Goal: Transaction & Acquisition: Purchase product/service

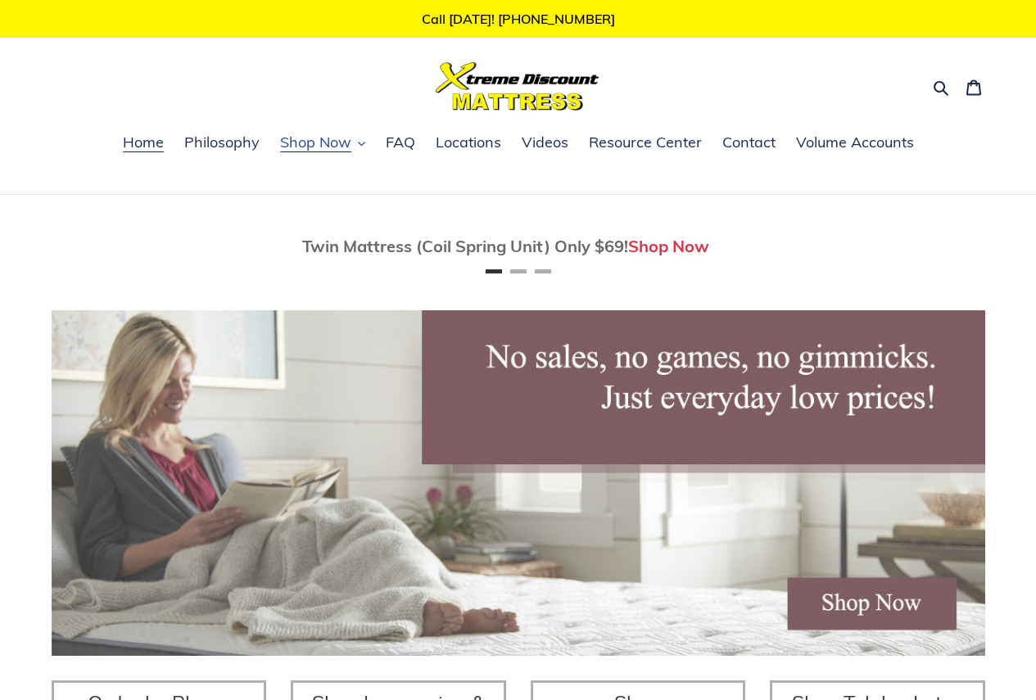
click at [321, 145] on span "Shop Now" at bounding box center [315, 143] width 71 height 20
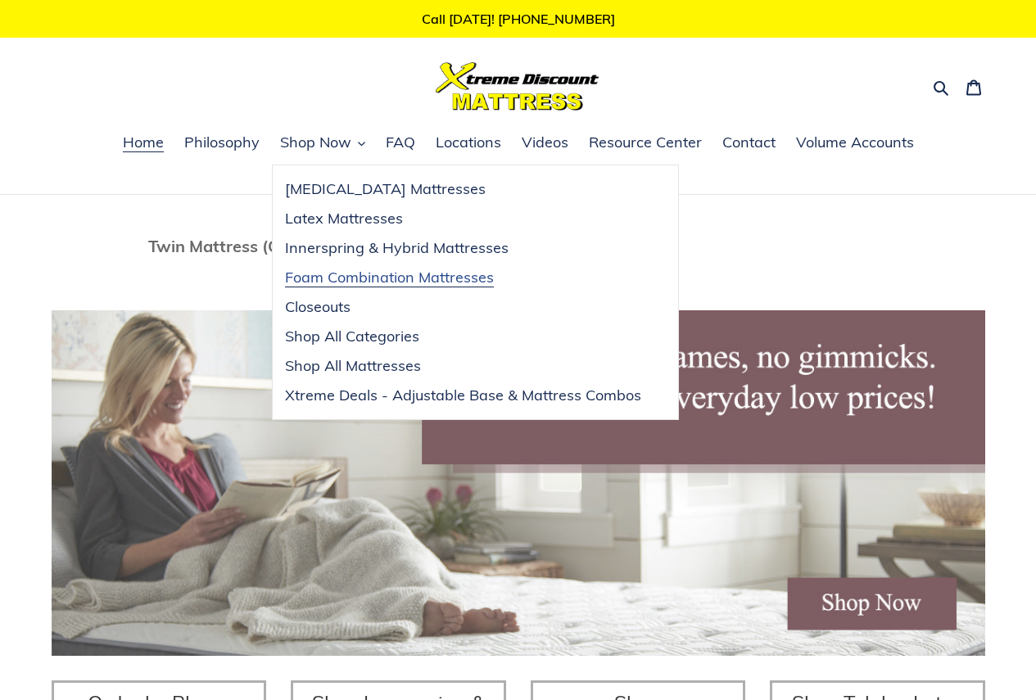
click at [403, 278] on span "Foam Combination Mattresses" at bounding box center [389, 278] width 209 height 20
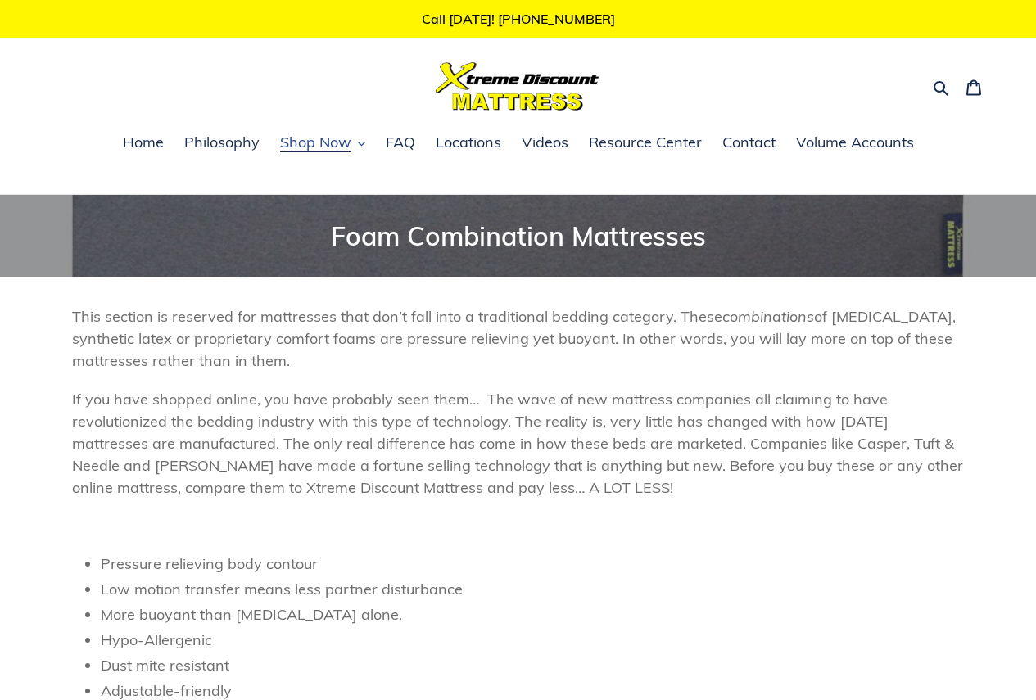
click at [328, 147] on span "Shop Now" at bounding box center [315, 143] width 71 height 20
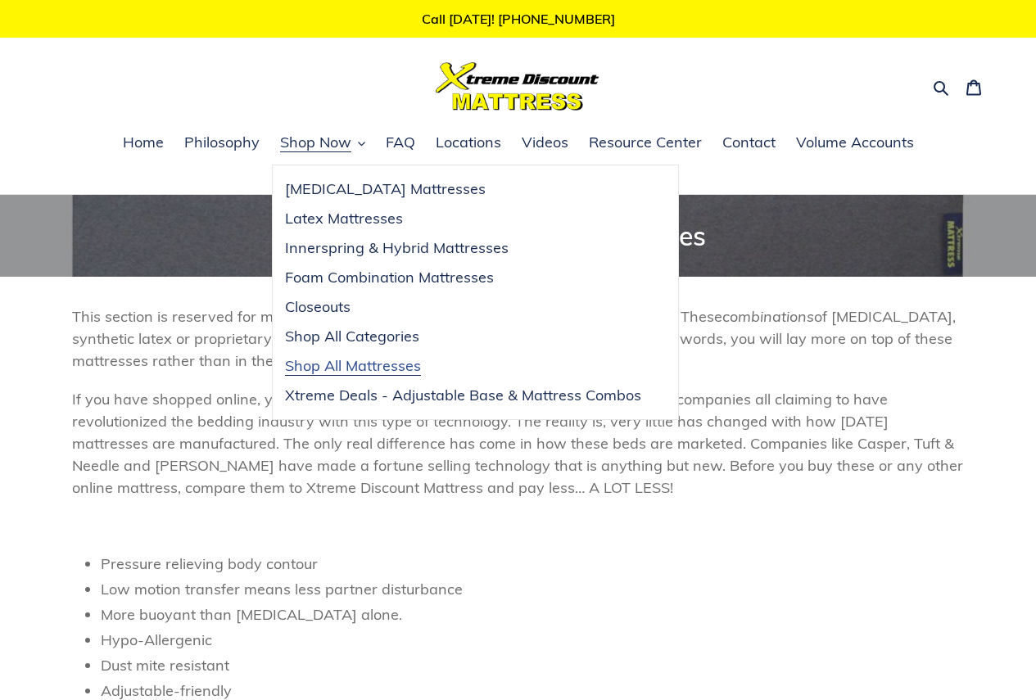
click at [335, 371] on span "Shop All Mattresses" at bounding box center [353, 366] width 136 height 20
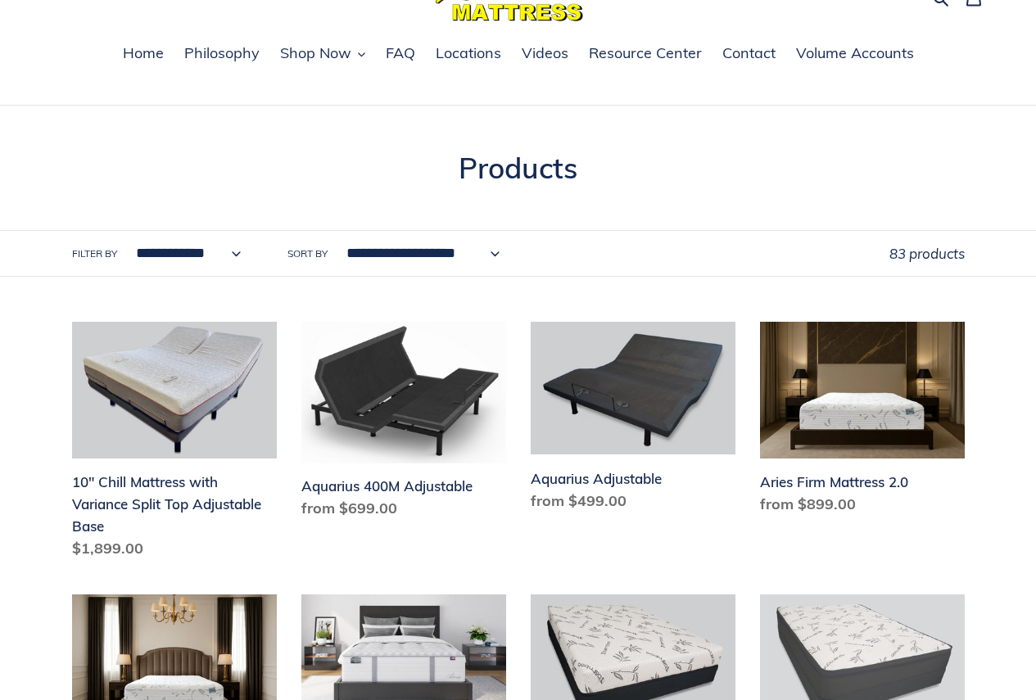
scroll to position [82, 0]
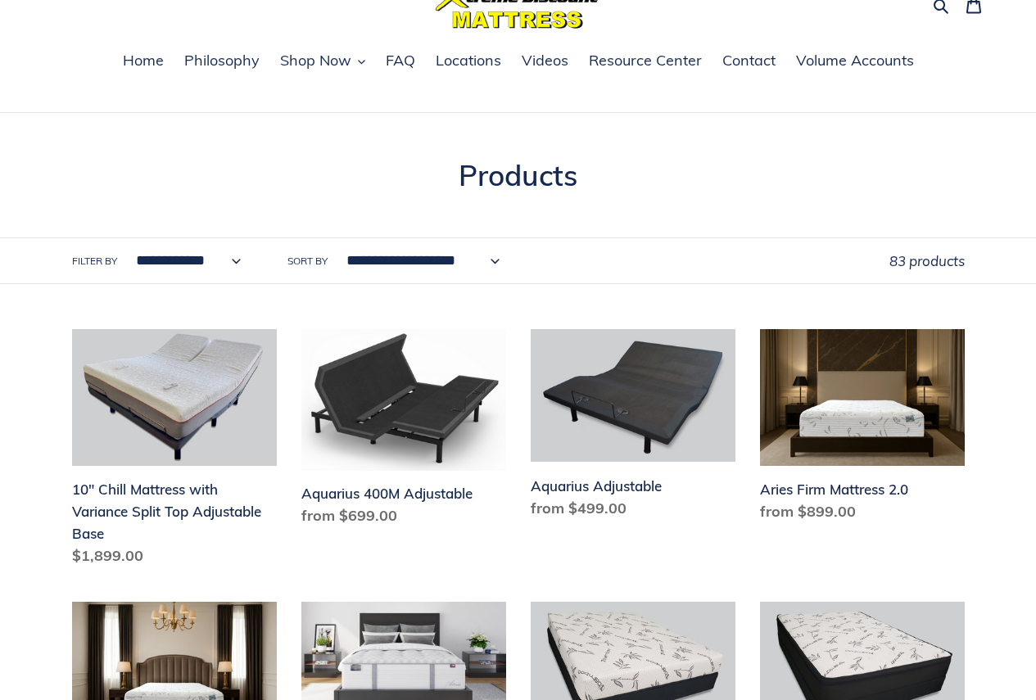
click at [201, 264] on select "**********" at bounding box center [184, 260] width 127 height 45
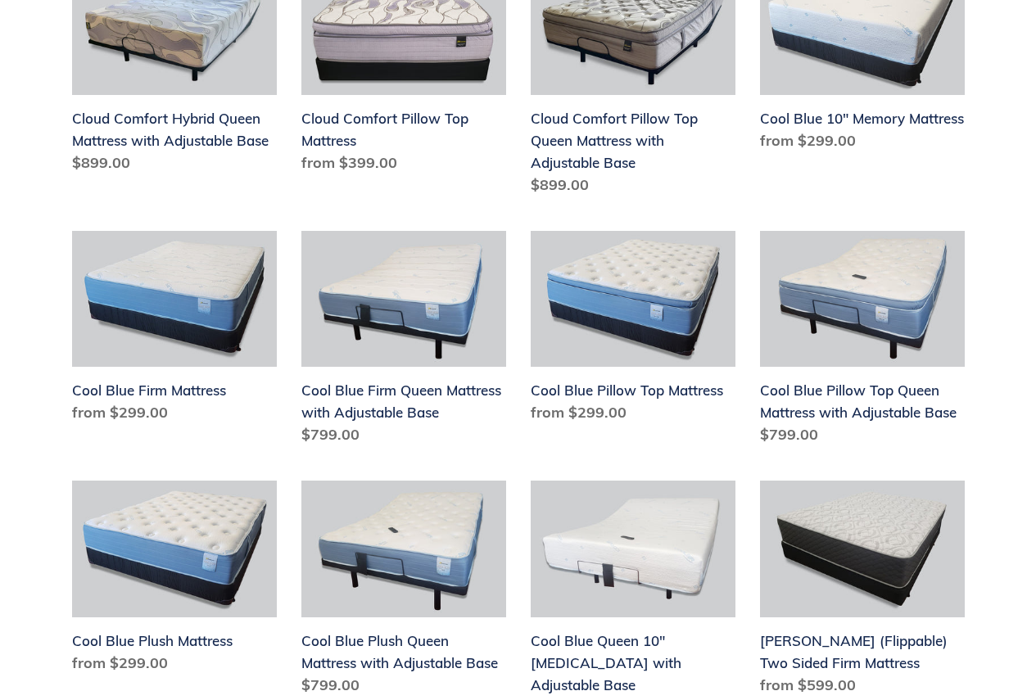
scroll to position [1884, 0]
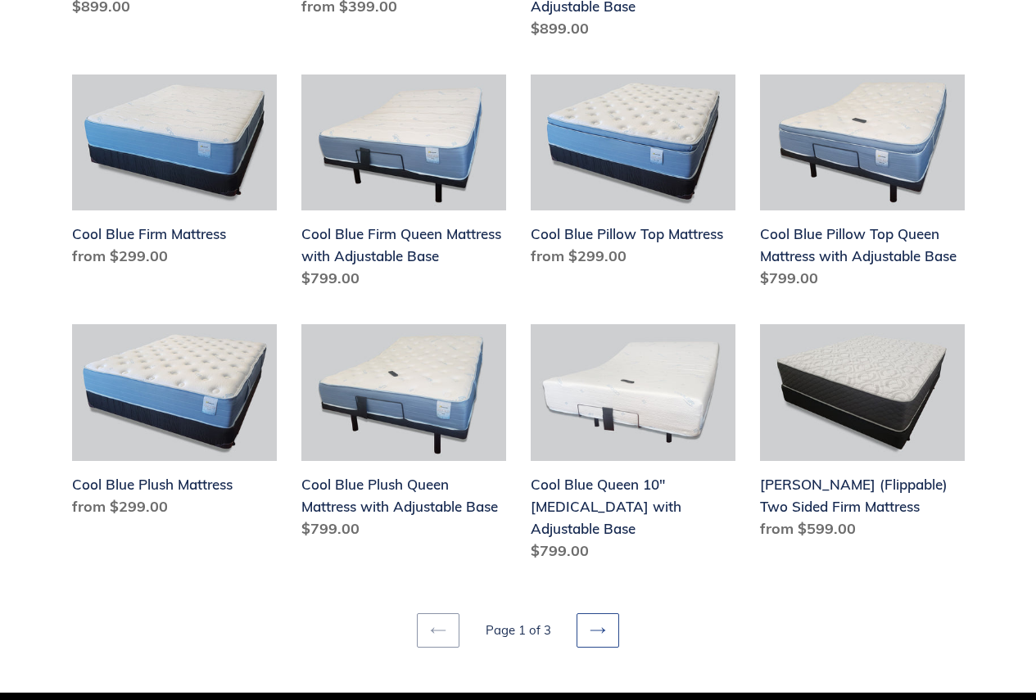
click at [599, 623] on link "Next page" at bounding box center [598, 630] width 43 height 34
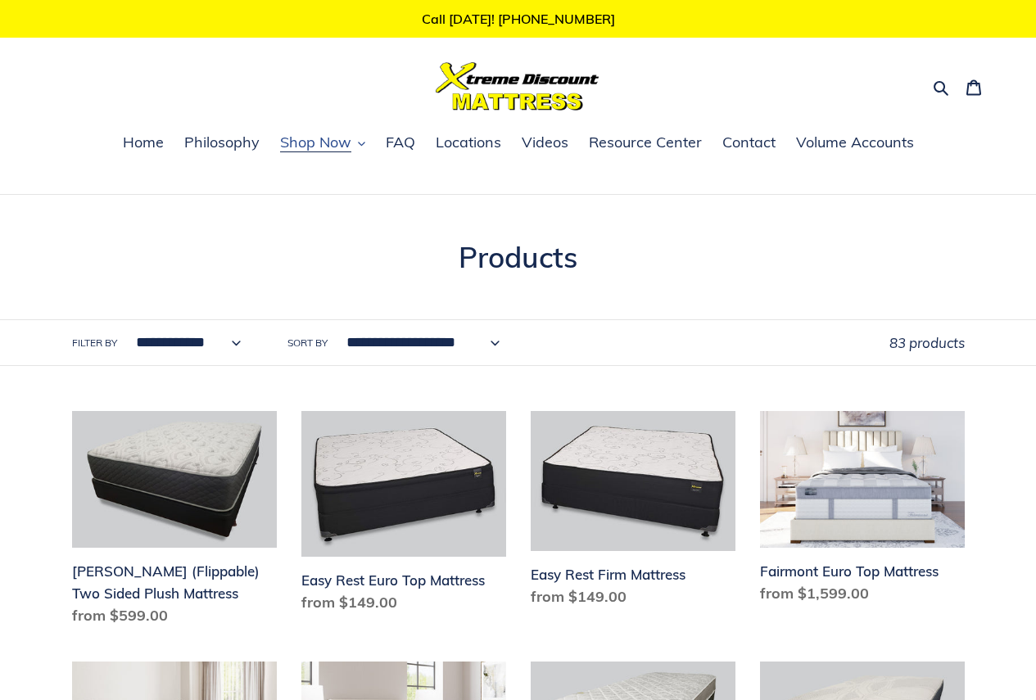
click at [364, 144] on icon "button" at bounding box center [361, 145] width 7 height 4
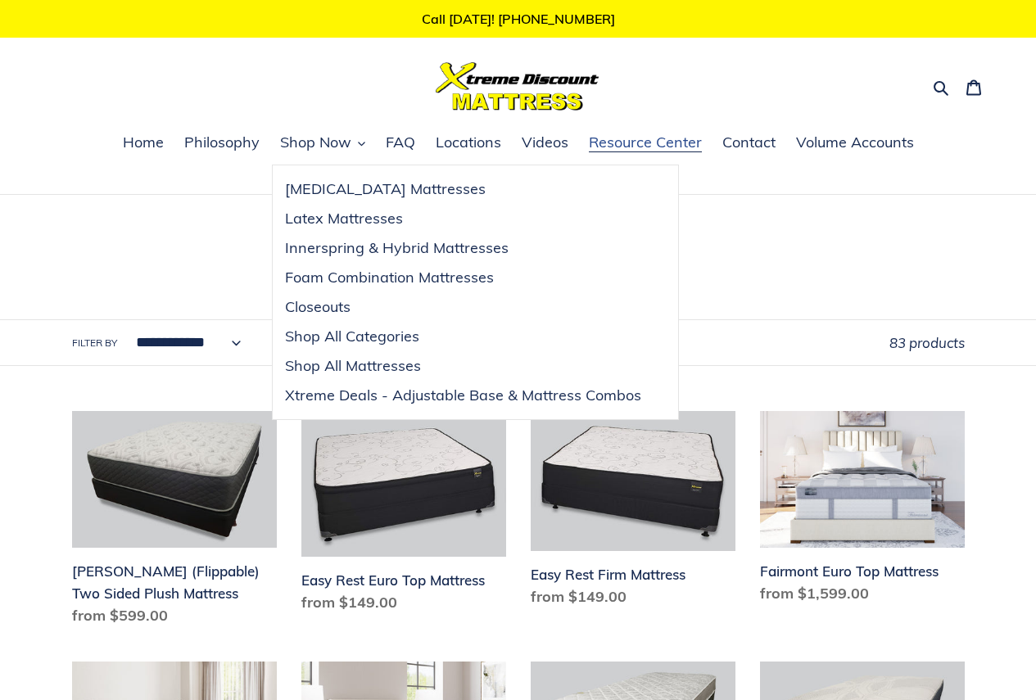
click at [628, 137] on span "Resource Center" at bounding box center [645, 143] width 113 height 20
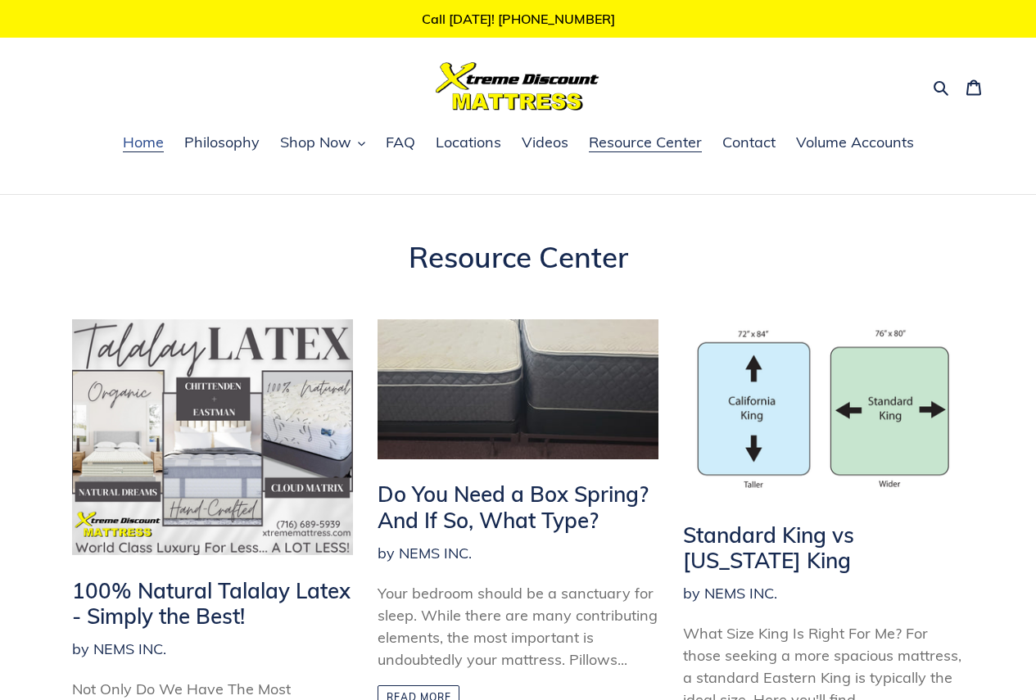
click at [146, 143] on span "Home" at bounding box center [143, 143] width 41 height 20
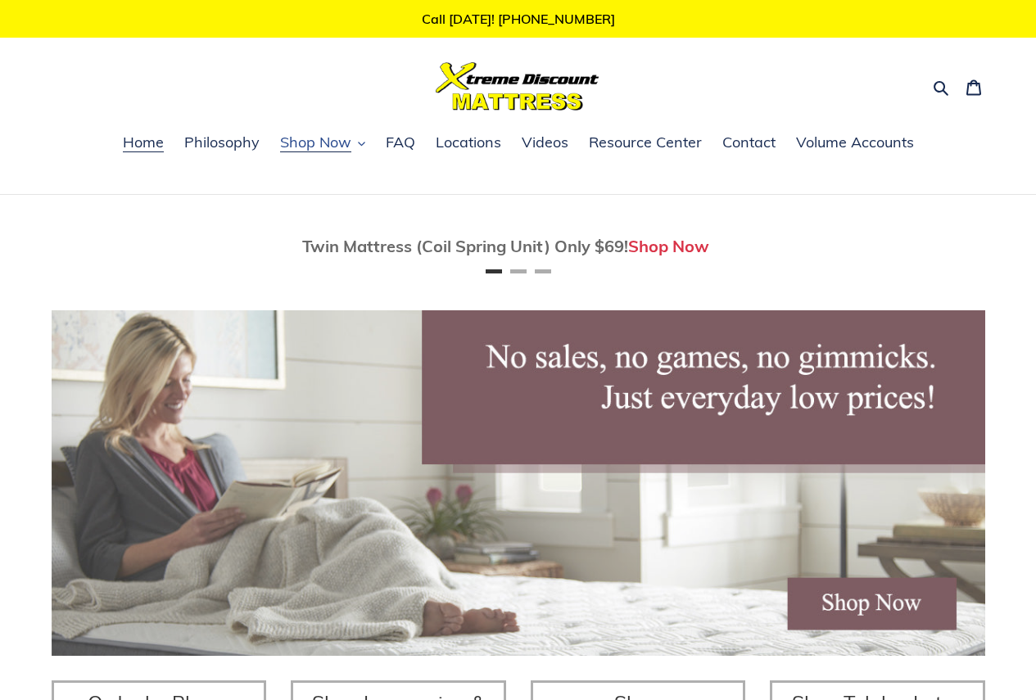
click at [316, 151] on span "Shop Now" at bounding box center [315, 143] width 71 height 20
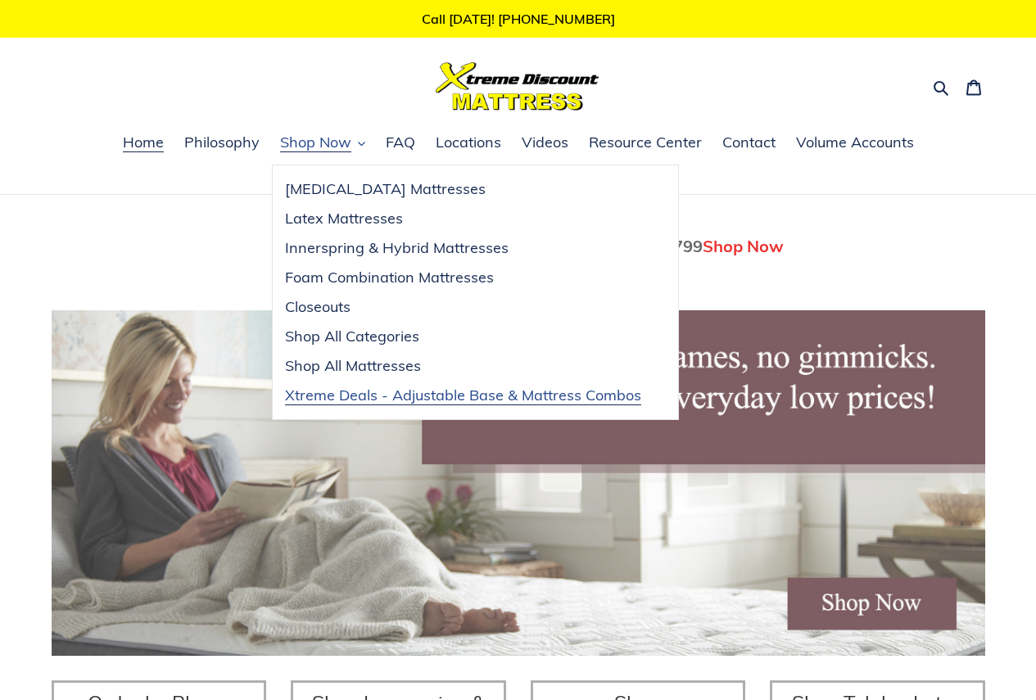
scroll to position [0, 934]
click at [339, 397] on span "Xtreme Deals - Adjustable Base & Mattress Combos" at bounding box center [463, 396] width 356 height 20
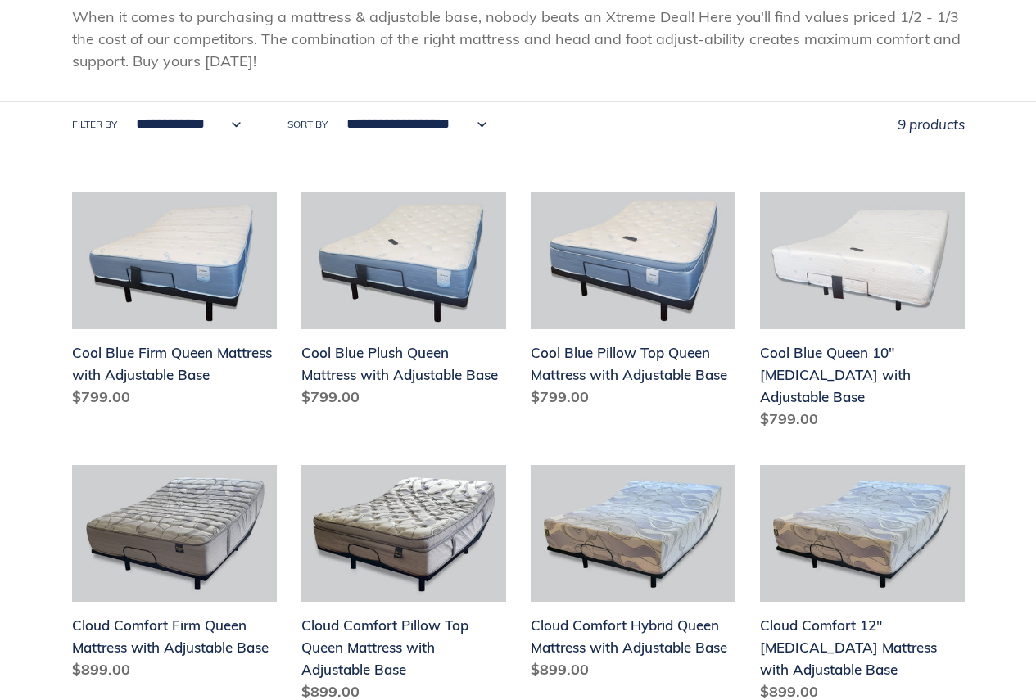
scroll to position [246, 0]
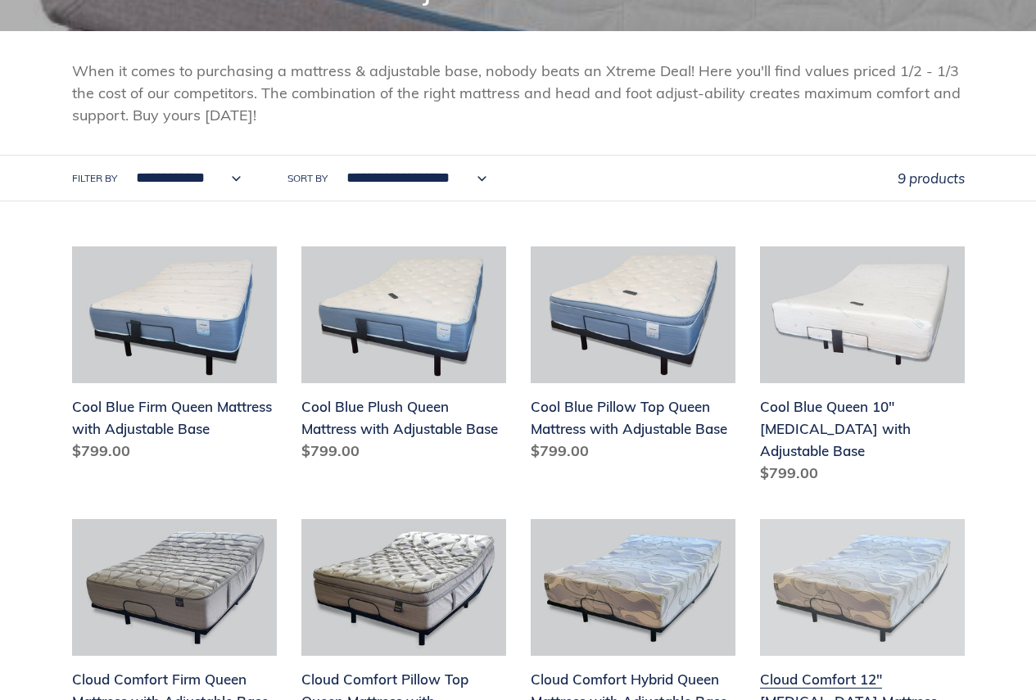
click at [912, 550] on link "Cloud Comfort 12" [MEDICAL_DATA] Mattress with Adjustable Base" at bounding box center [862, 641] width 205 height 244
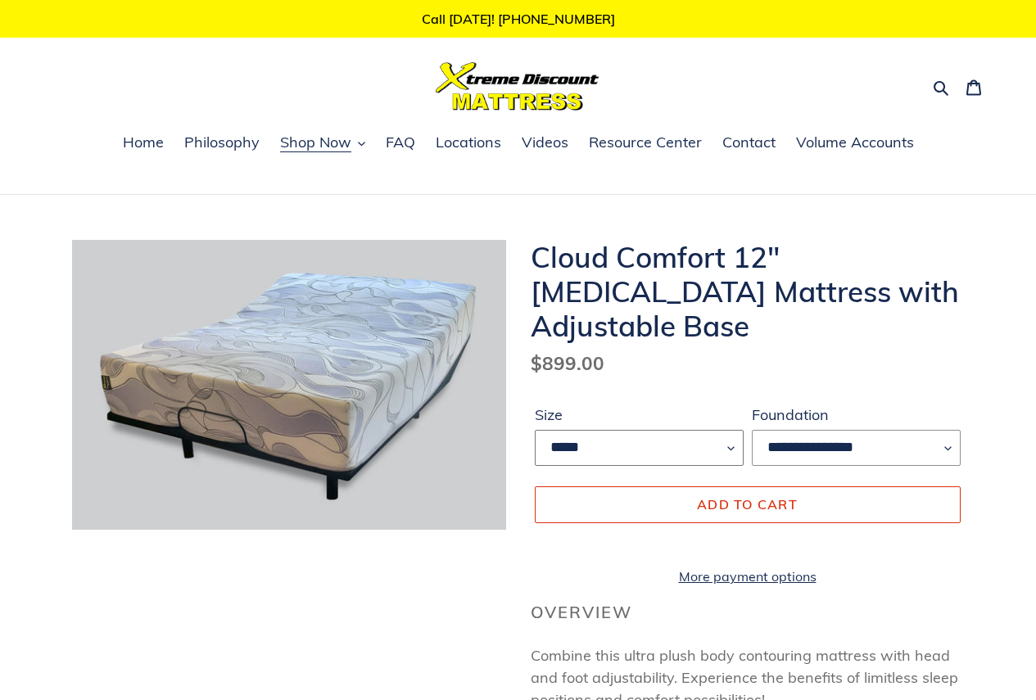
click at [717, 435] on select "*****" at bounding box center [639, 448] width 209 height 36
click at [751, 369] on dl "Regular price $899.00 Sale price $899.00 Regular price $899.00 Sale Sold out Un…" at bounding box center [748, 364] width 434 height 28
